Goal: Task Accomplishment & Management: Complete application form

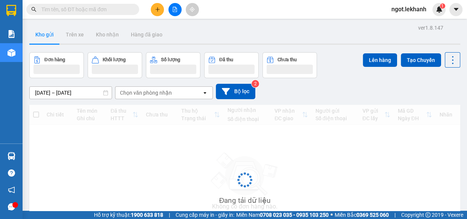
click at [161, 8] on button at bounding box center [157, 9] width 13 height 13
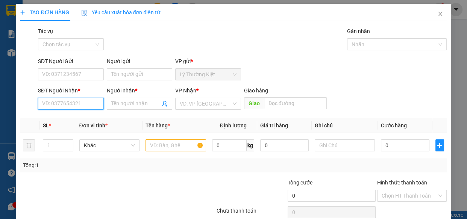
click at [74, 104] on input "SĐT Người Nhận *" at bounding box center [71, 104] width 66 height 12
click at [72, 118] on div "0776150194 - lộc cơm lam" at bounding box center [73, 119] width 62 height 8
type input "0776150194"
type input "lộc cơm lam"
type input "100.000"
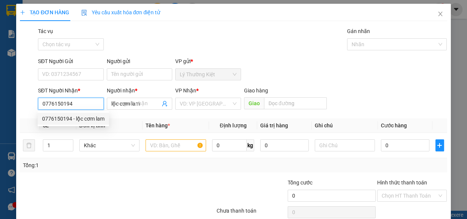
type input "100.000"
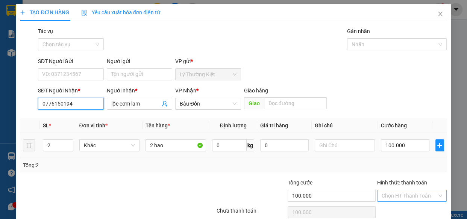
scroll to position [33, 0]
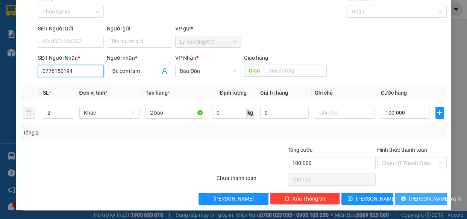
type input "0776150194"
click at [404, 196] on icon "printer" at bounding box center [403, 198] width 5 height 5
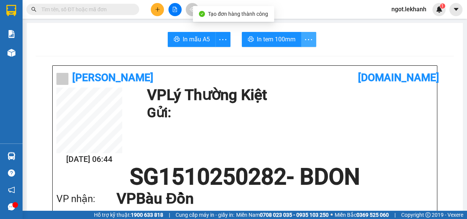
click at [307, 40] on icon "more" at bounding box center [308, 39] width 9 height 9
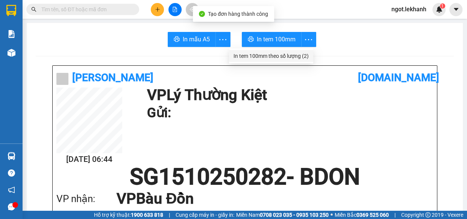
click at [297, 55] on div "In tem 100mm theo số lượng (2)" at bounding box center [271, 56] width 75 height 8
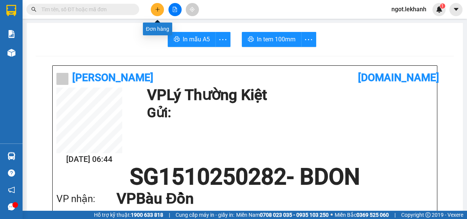
click at [153, 9] on button at bounding box center [157, 9] width 13 height 13
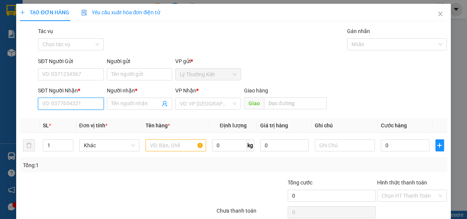
click at [69, 106] on input "SĐT Người Nhận *" at bounding box center [71, 104] width 66 height 12
type input "0938389318"
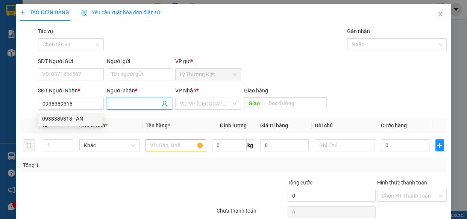
click at [119, 104] on input "Người nhận *" at bounding box center [135, 104] width 49 height 8
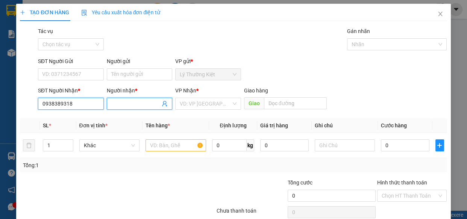
click at [90, 105] on input "0938389318" at bounding box center [71, 104] width 66 height 12
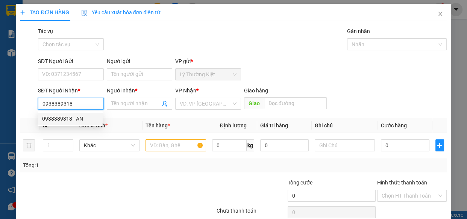
click at [87, 115] on div "0938389318 - AN" at bounding box center [70, 119] width 56 height 8
type input "AN"
type input "40.000"
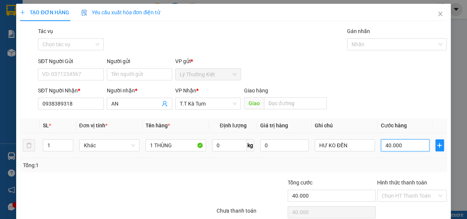
click at [395, 149] on input "40.000" at bounding box center [405, 146] width 49 height 12
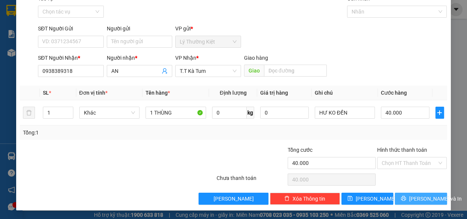
drag, startPoint x: 422, startPoint y: 196, endPoint x: 416, endPoint y: 184, distance: 13.1
click at [421, 196] on span "[PERSON_NAME] và In" at bounding box center [435, 199] width 53 height 8
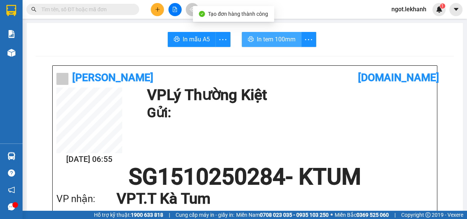
click at [293, 36] on span "In tem 100mm" at bounding box center [276, 39] width 39 height 9
